Goal: Check status: Check status

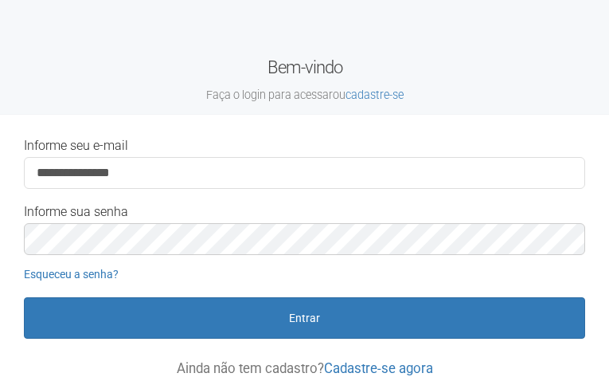
type input "**********"
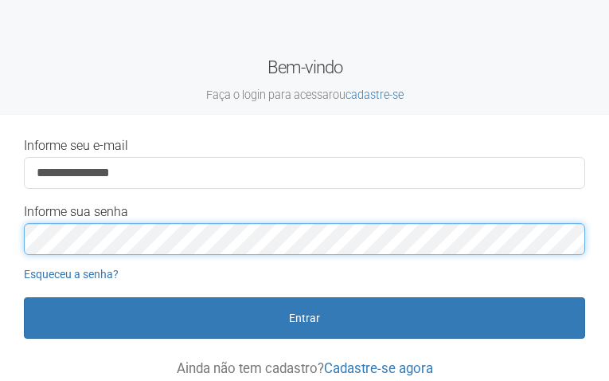
click at [24, 297] on button "Entrar" at bounding box center [304, 317] width 561 height 41
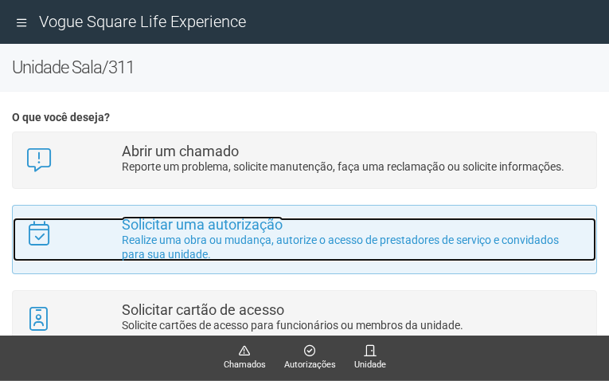
click at [166, 234] on p "Realize uma obra ou mudança, autorize o acesso de prestadores de serviço e conv…" at bounding box center [353, 247] width 463 height 29
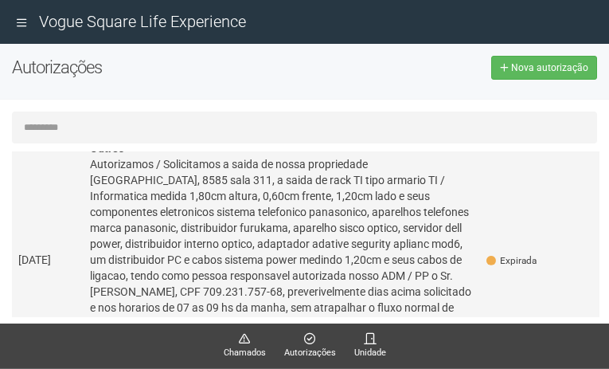
scroll to position [159, 0]
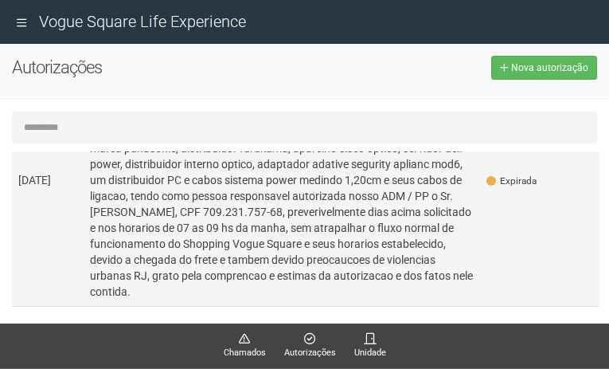
click at [65, 221] on td "[DATE]" at bounding box center [48, 180] width 72 height 252
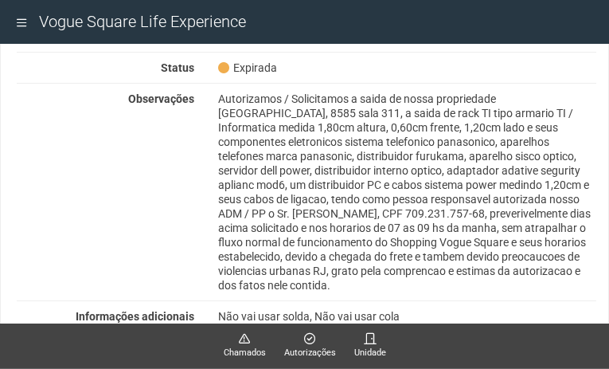
scroll to position [0, 0]
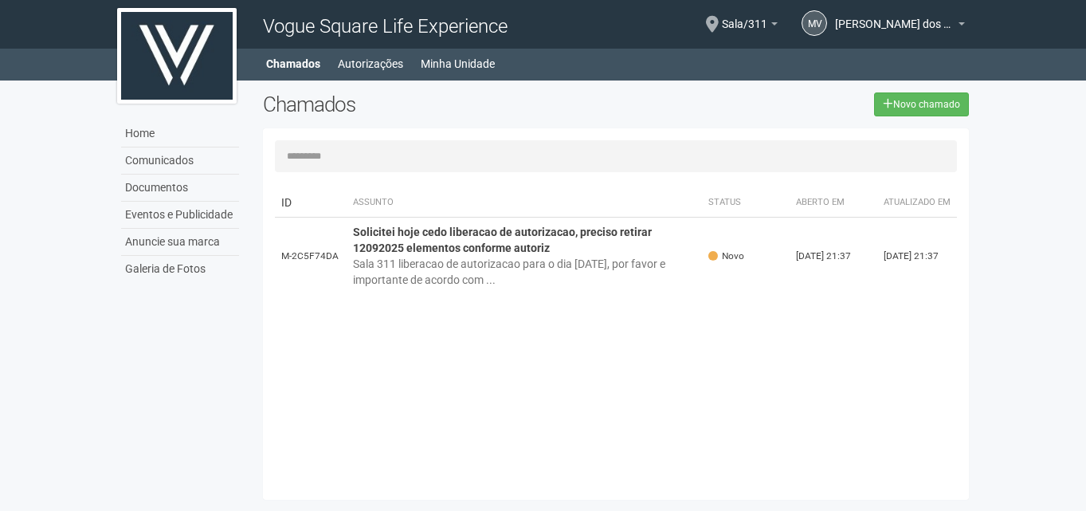
click at [554, 125] on div "Chamados" at bounding box center [403, 110] width 304 height 36
